Goal: Check status: Check status

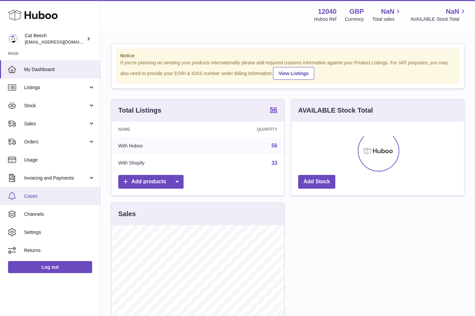
scroll to position [105, 173]
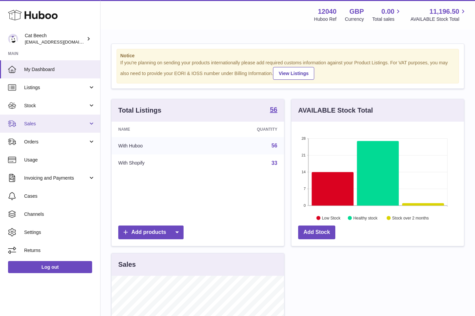
click at [33, 124] on span "Sales" at bounding box center [56, 124] width 64 height 6
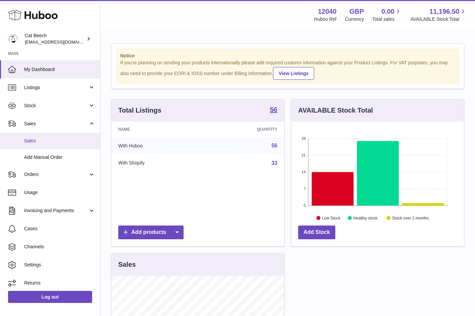
click at [34, 140] on span "Sales" at bounding box center [59, 141] width 71 height 6
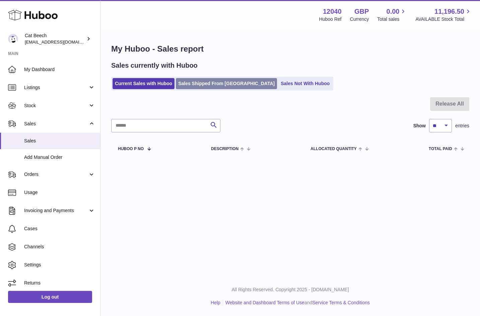
click at [205, 88] on link "Sales Shipped From [GEOGRAPHIC_DATA]" at bounding box center [226, 83] width 101 height 11
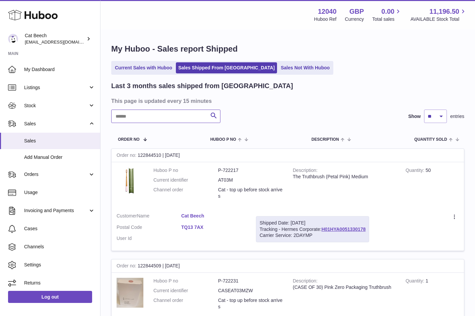
click at [137, 115] on input "text" at bounding box center [165, 116] width 109 height 13
type input "*"
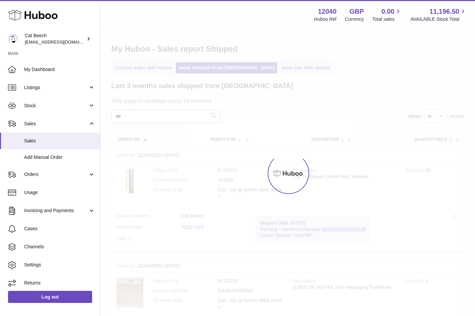
type input "***"
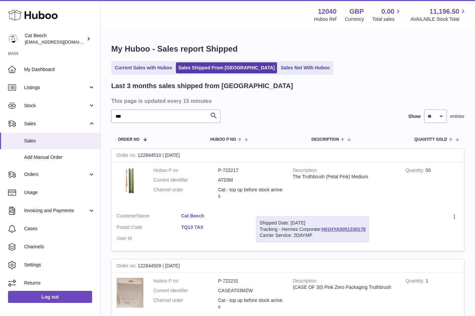
drag, startPoint x: 163, startPoint y: 155, endPoint x: 140, endPoint y: 158, distance: 23.3
click at [140, 158] on div "Order no 122844510 | 14th Aug" at bounding box center [288, 155] width 353 height 13
copy div "122844510"
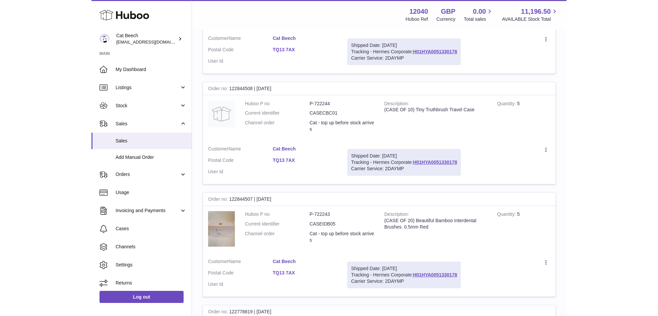
scroll to position [302, 0]
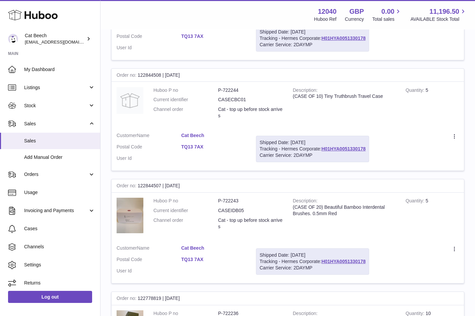
drag, startPoint x: 158, startPoint y: 185, endPoint x: 137, endPoint y: 185, distance: 20.8
click at [137, 185] on div "Order no 122844507 | 14th Aug" at bounding box center [288, 185] width 353 height 13
copy div "122844507"
